Goal: Task Accomplishment & Management: Manage account settings

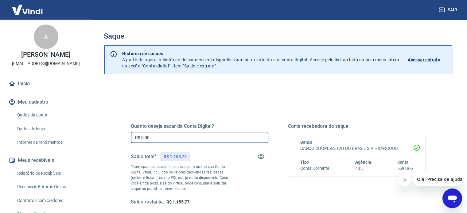
drag, startPoint x: 209, startPoint y: 138, endPoint x: 104, endPoint y: 133, distance: 104.4
click at [104, 133] on div "Quanto deseja sacar da Conta Digital? R$ 0,00 ​ Saldo total*: R$ 1.155,77 *Corr…" at bounding box center [278, 193] width 348 height 219
type input "R$ 1.155,77"
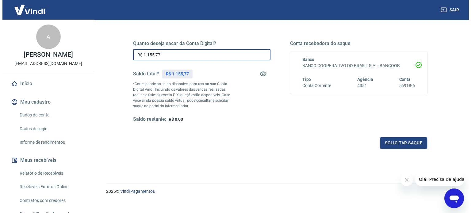
scroll to position [90, 0]
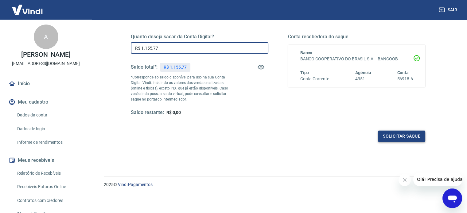
click at [408, 137] on button "Solicitar saque" at bounding box center [401, 136] width 47 height 11
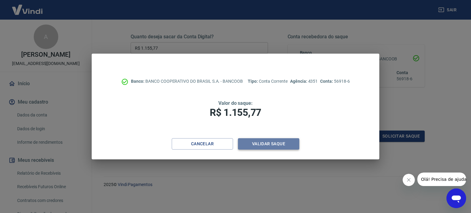
click at [284, 140] on button "Validar saque" at bounding box center [268, 143] width 61 height 11
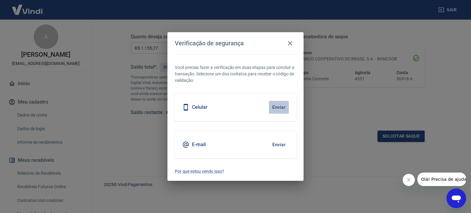
click at [284, 103] on button "Enviar" at bounding box center [279, 107] width 20 height 13
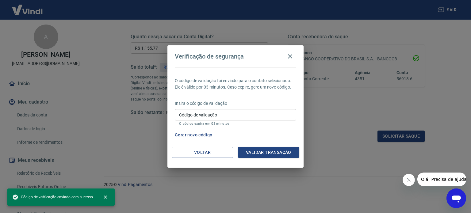
click at [218, 115] on input "Código de validação" at bounding box center [236, 114] width 122 height 11
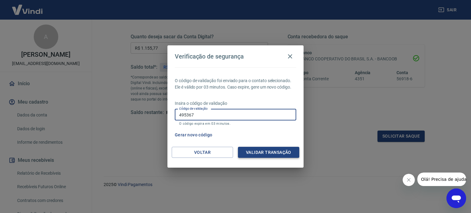
click at [265, 151] on button "Validar transação" at bounding box center [268, 152] width 61 height 11
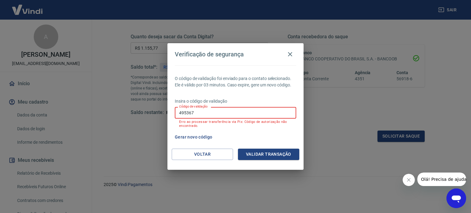
drag, startPoint x: 234, startPoint y: 113, endPoint x: 163, endPoint y: 114, distance: 71.2
click at [163, 114] on div "Verificação de segurança O código de validação foi enviado para o contato selec…" at bounding box center [235, 106] width 471 height 213
type input "288496"
click at [275, 158] on button "Validar transação" at bounding box center [268, 154] width 61 height 11
